Goal: Navigation & Orientation: Find specific page/section

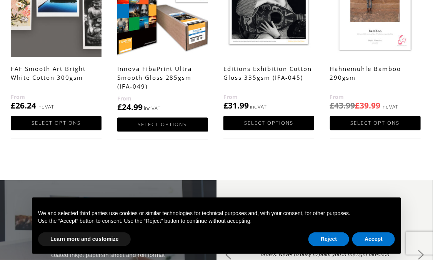
scroll to position [337, 0]
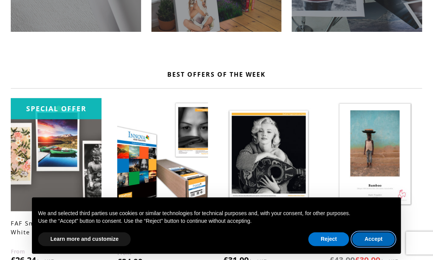
click at [365, 184] on button "Accept" at bounding box center [373, 240] width 43 height 14
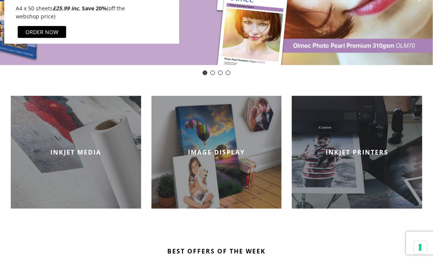
scroll to position [162, 0]
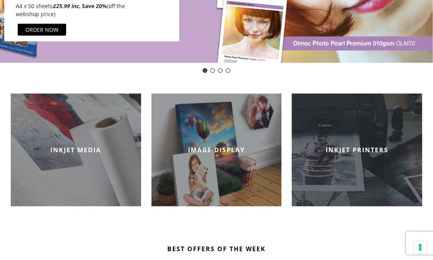
click at [345, 110] on div "INKJET PRINTERS" at bounding box center [357, 150] width 130 height 113
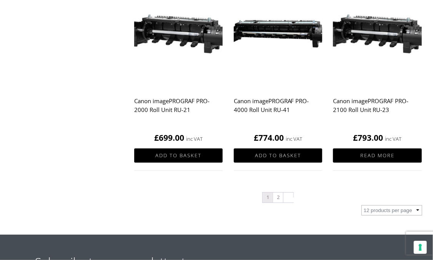
scroll to position [813, 0]
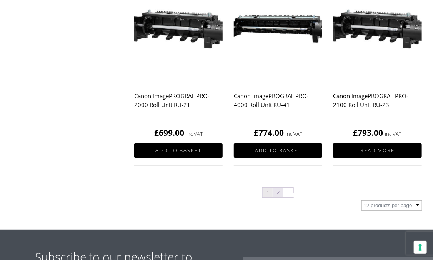
click at [280, 198] on link "2" at bounding box center [278, 193] width 10 height 10
